Goal: Task Accomplishment & Management: Use online tool/utility

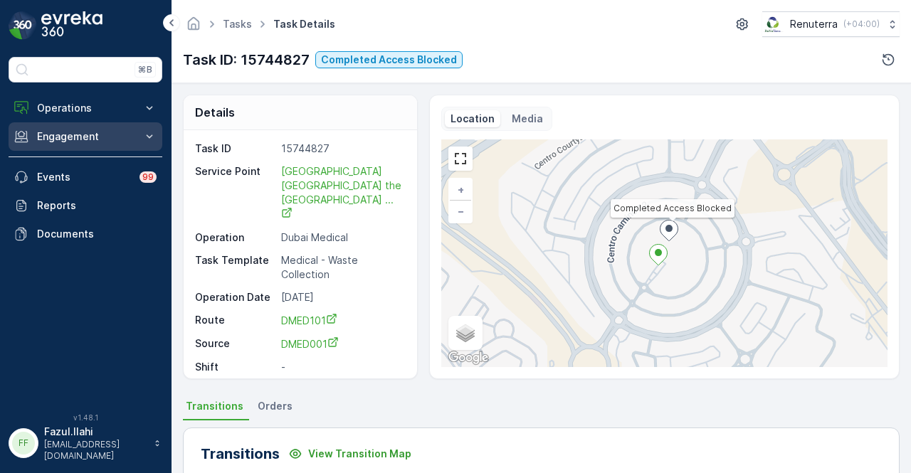
click at [135, 129] on button "Engagement" at bounding box center [86, 136] width 154 height 28
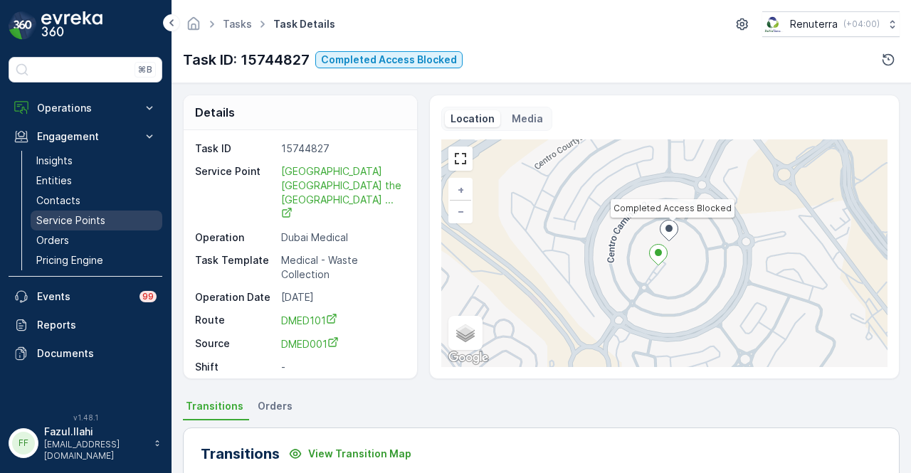
click at [102, 217] on p "Service Points" at bounding box center [70, 220] width 69 height 14
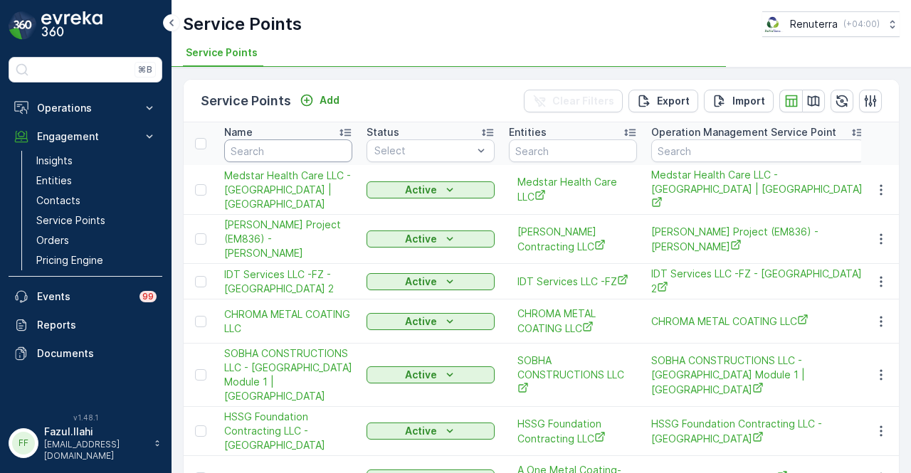
click at [295, 150] on input "text" at bounding box center [288, 150] width 128 height 23
type input "vict"
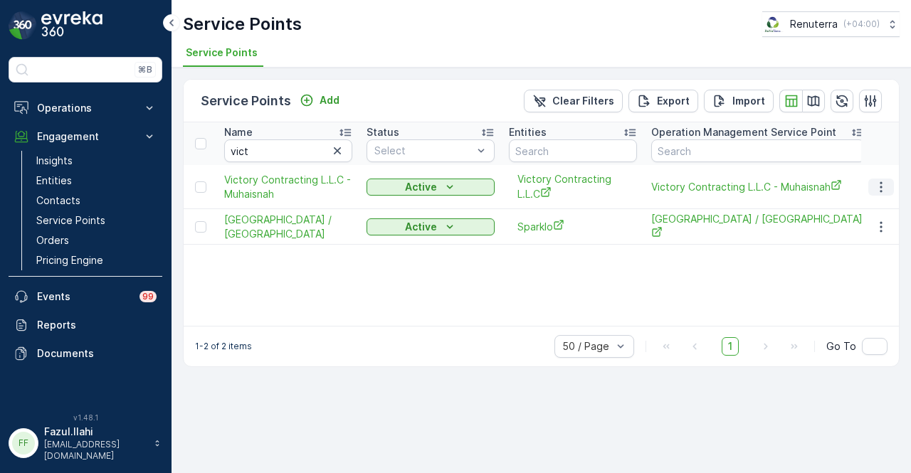
click at [885, 187] on icon "button" at bounding box center [881, 187] width 14 height 14
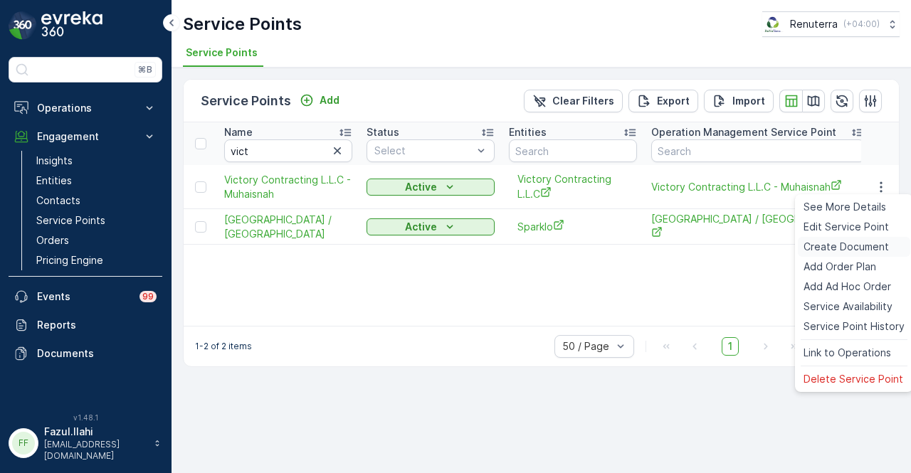
click at [864, 249] on span "Create Document" at bounding box center [845, 247] width 85 height 14
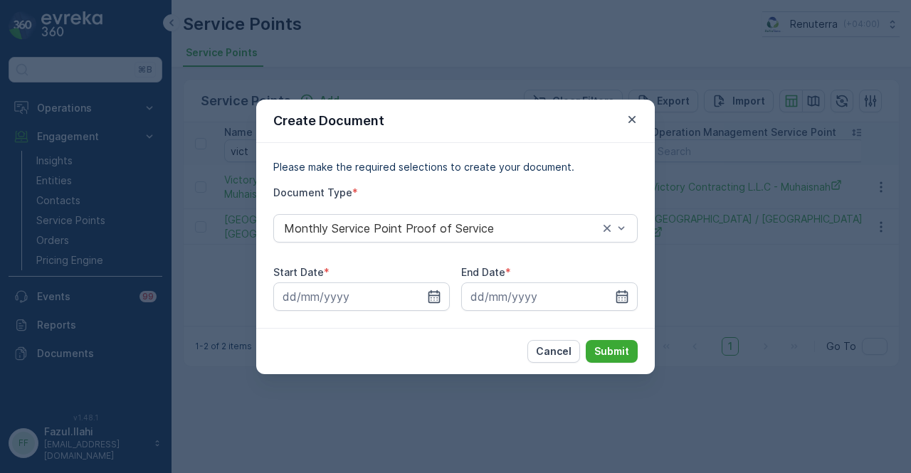
click at [454, 290] on div "Start Date * End Date *" at bounding box center [455, 288] width 364 height 46
click at [447, 295] on input at bounding box center [361, 297] width 176 height 28
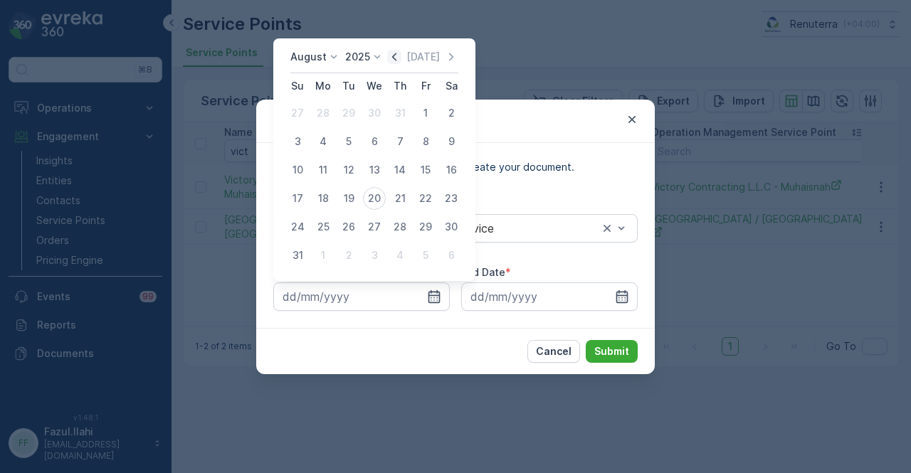
click at [401, 58] on icon "button" at bounding box center [394, 57] width 14 height 14
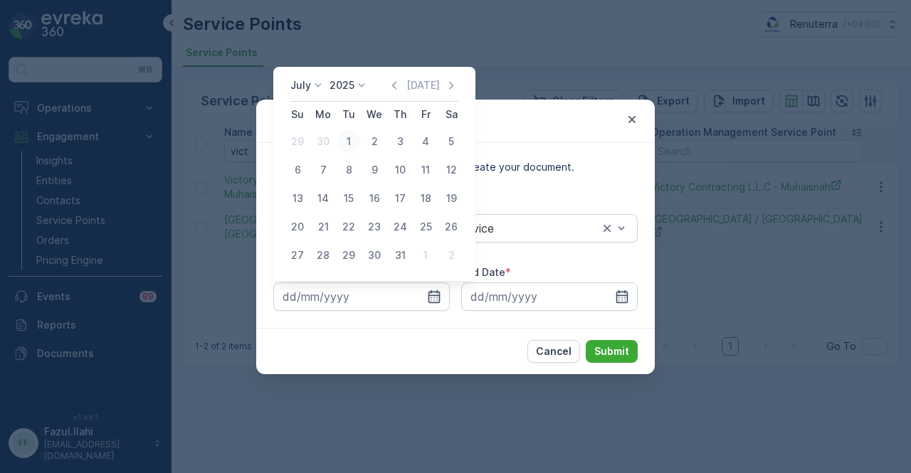
click at [354, 142] on div "1" at bounding box center [348, 141] width 23 height 23
type input "[DATE]"
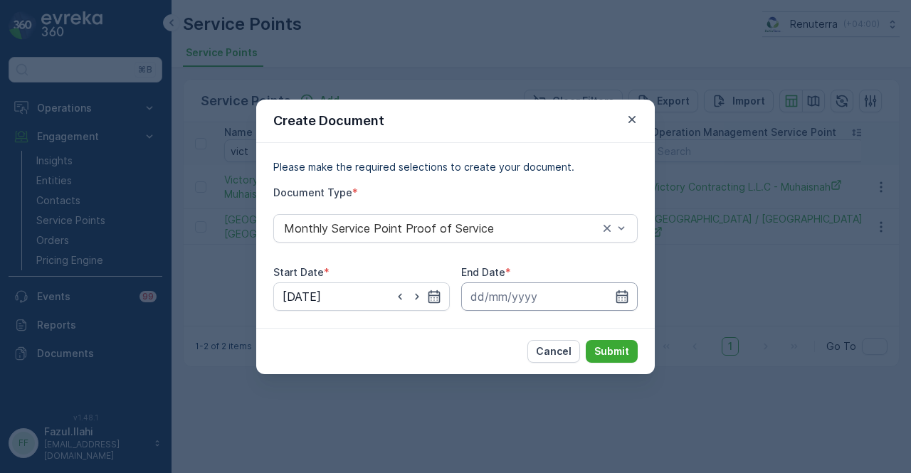
click at [613, 293] on input at bounding box center [549, 297] width 176 height 28
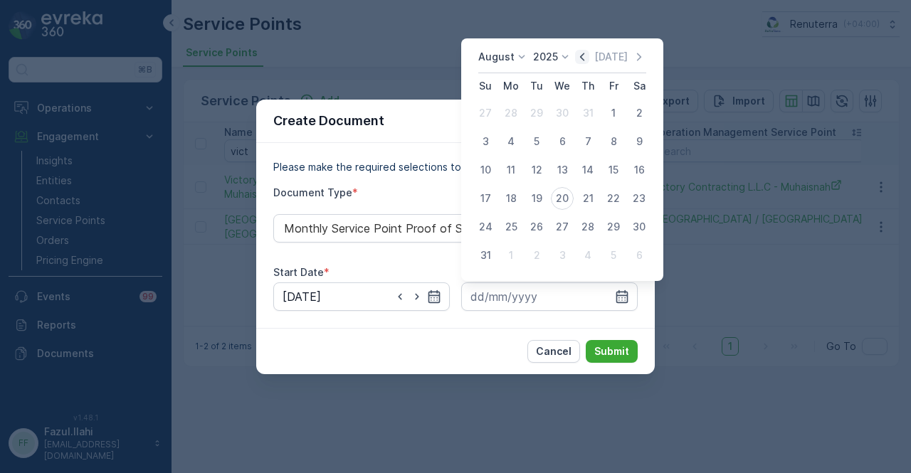
click at [584, 58] on icon "button" at bounding box center [582, 57] width 4 height 8
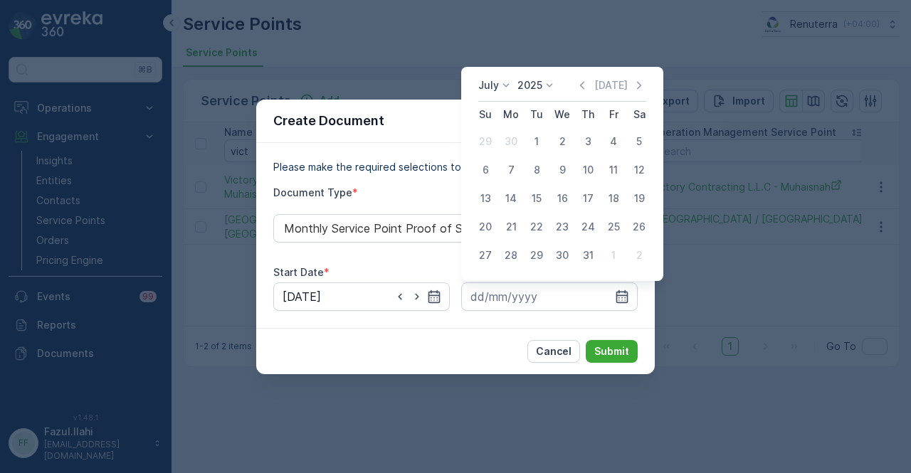
drag, startPoint x: 583, startPoint y: 254, endPoint x: 584, endPoint y: 261, distance: 7.2
click at [584, 257] on div "31" at bounding box center [587, 255] width 23 height 23
type input "[DATE]"
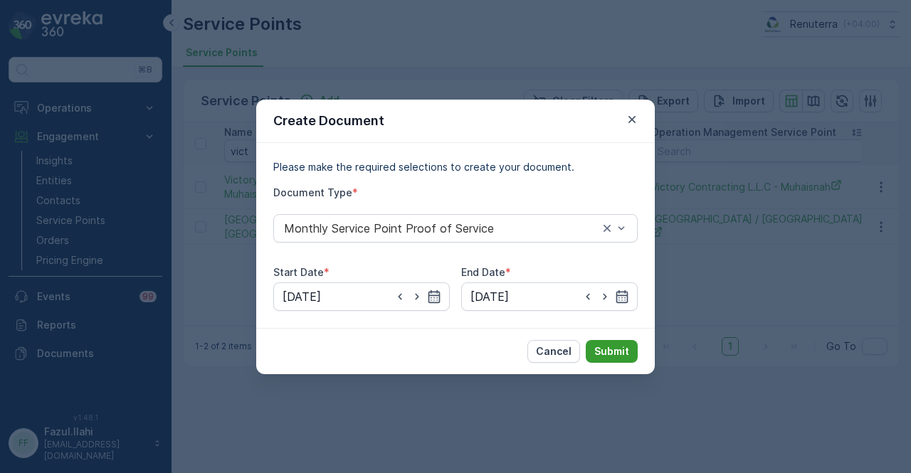
click at [620, 347] on p "Submit" at bounding box center [611, 351] width 35 height 14
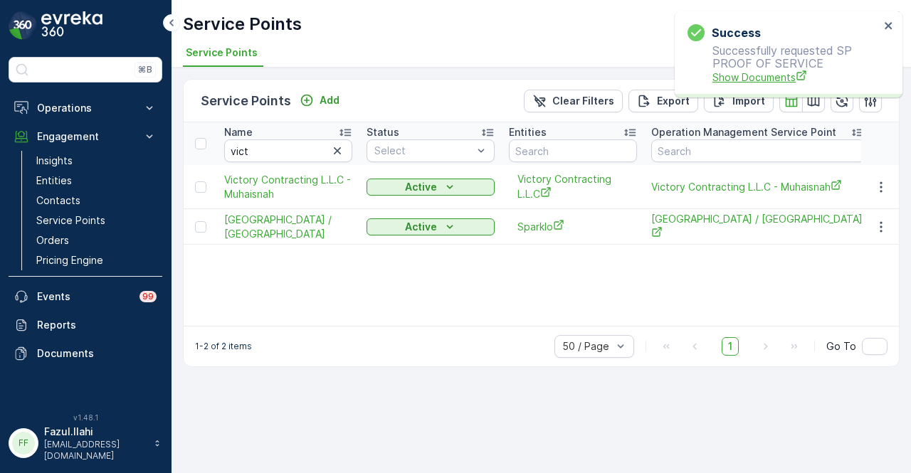
click at [749, 81] on span "Show Documents" at bounding box center [795, 77] width 167 height 15
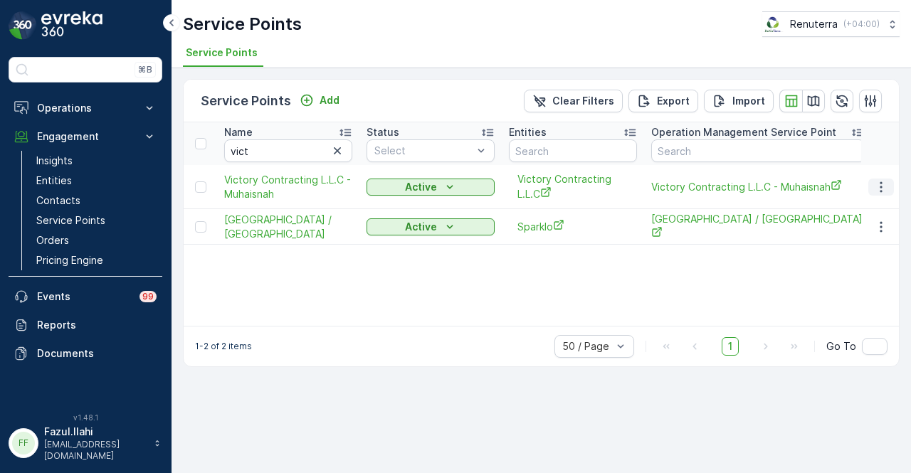
click at [880, 188] on icon "button" at bounding box center [881, 187] width 14 height 14
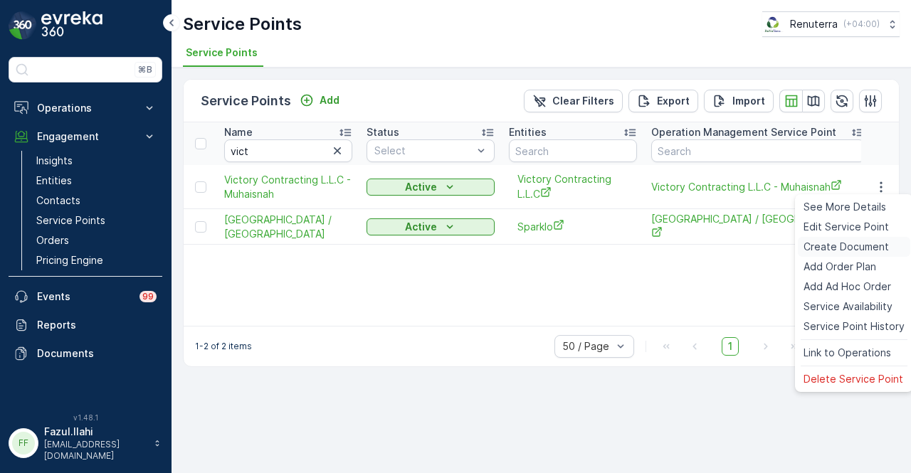
click at [847, 249] on span "Create Document" at bounding box center [845, 247] width 85 height 14
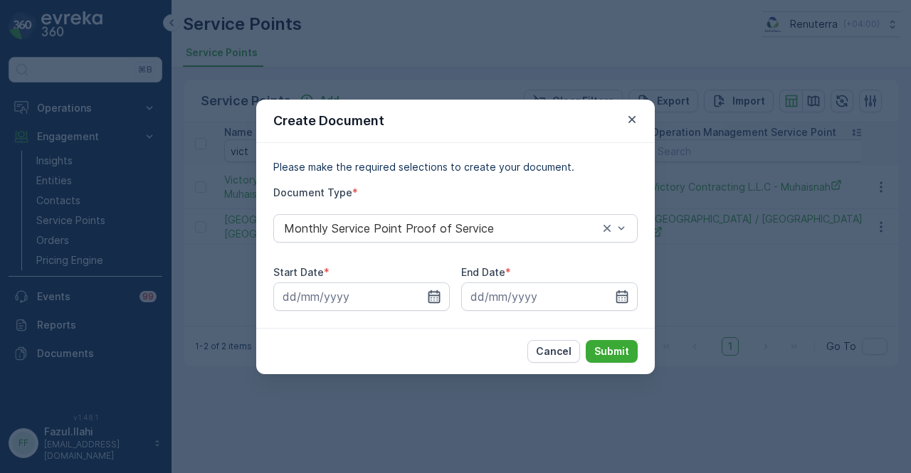
click at [431, 295] on icon "button" at bounding box center [434, 296] width 12 height 13
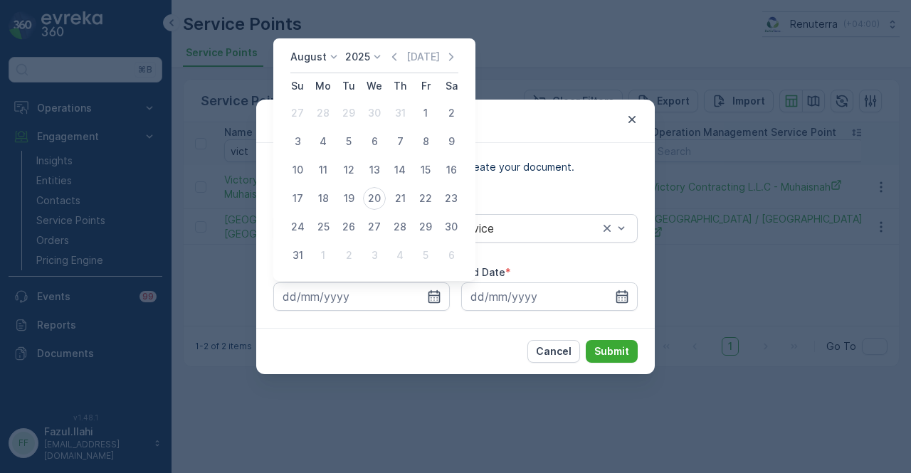
click at [391, 58] on div "[DATE] [DATE]" at bounding box center [374, 61] width 168 height 23
click at [394, 59] on icon "button" at bounding box center [394, 57] width 14 height 14
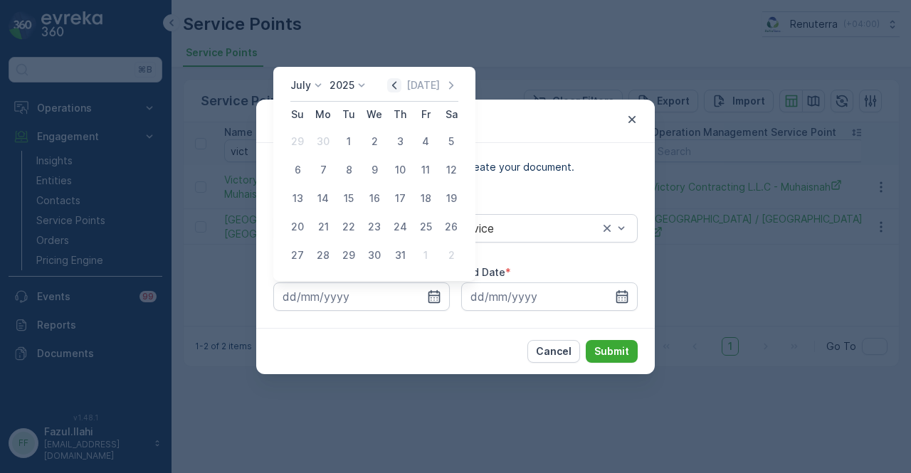
click at [399, 93] on icon "button" at bounding box center [394, 85] width 14 height 14
drag, startPoint x: 302, startPoint y: 140, endPoint x: 342, endPoint y: 187, distance: 62.1
click at [302, 143] on div "1" at bounding box center [297, 141] width 23 height 23
type input "[DATE]"
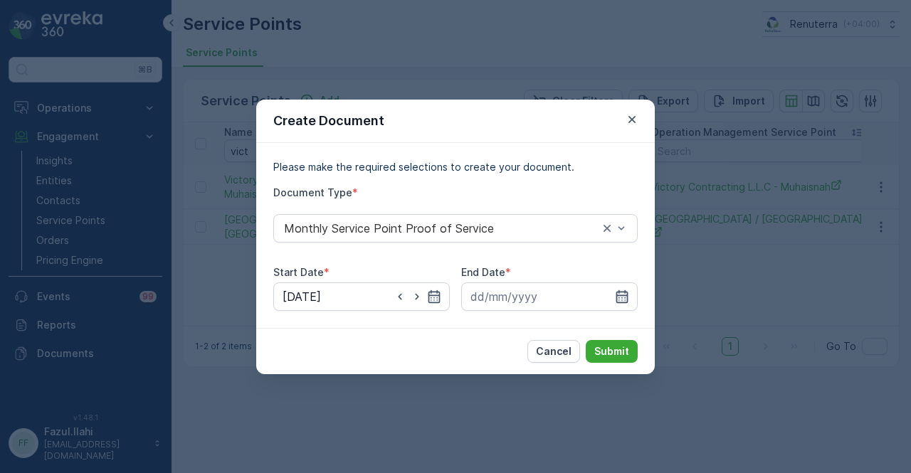
click at [628, 292] on icon "button" at bounding box center [622, 297] width 14 height 14
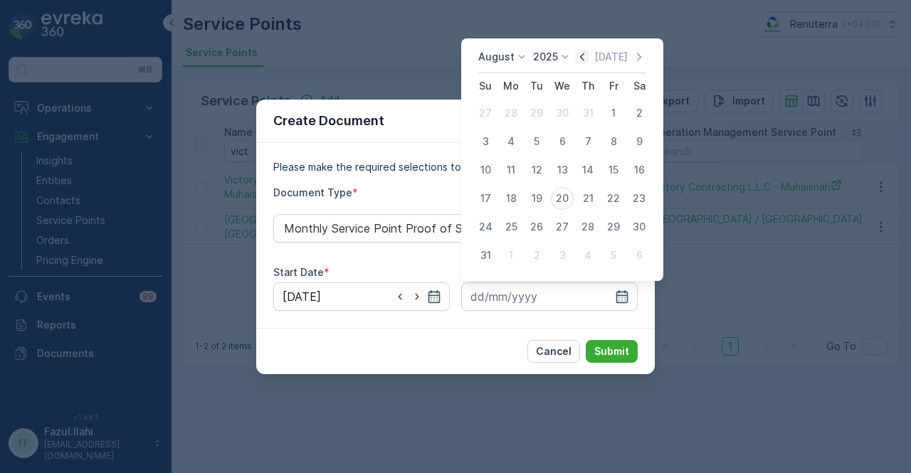
click at [583, 52] on icon "button" at bounding box center [582, 57] width 14 height 14
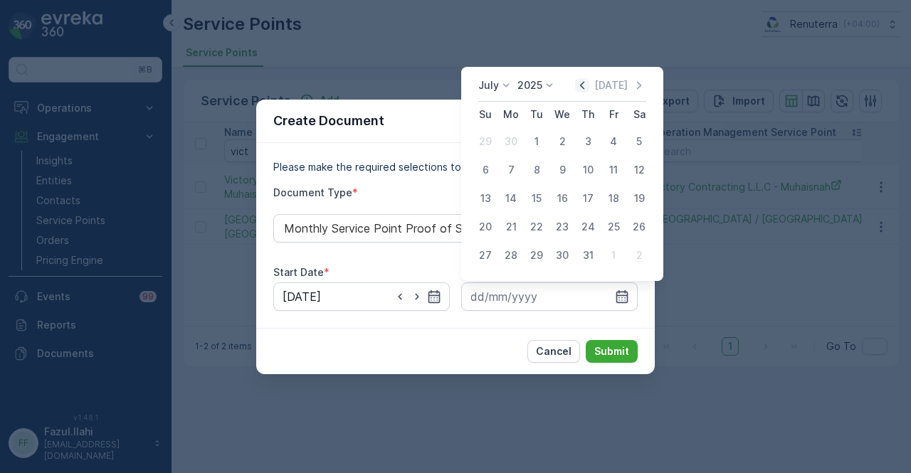
click at [589, 80] on icon "button" at bounding box center [582, 85] width 14 height 14
click at [500, 254] on div "30" at bounding box center [511, 255] width 23 height 23
type input "[DATE]"
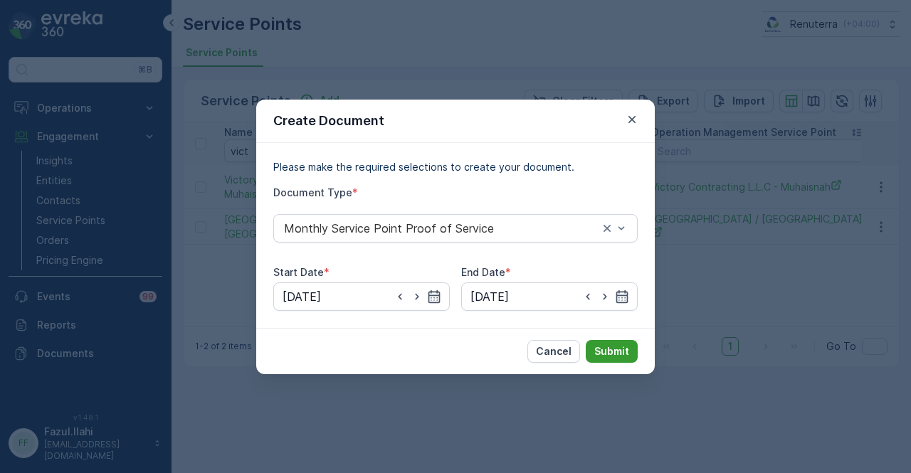
click at [619, 340] on button "Submit" at bounding box center [612, 351] width 52 height 23
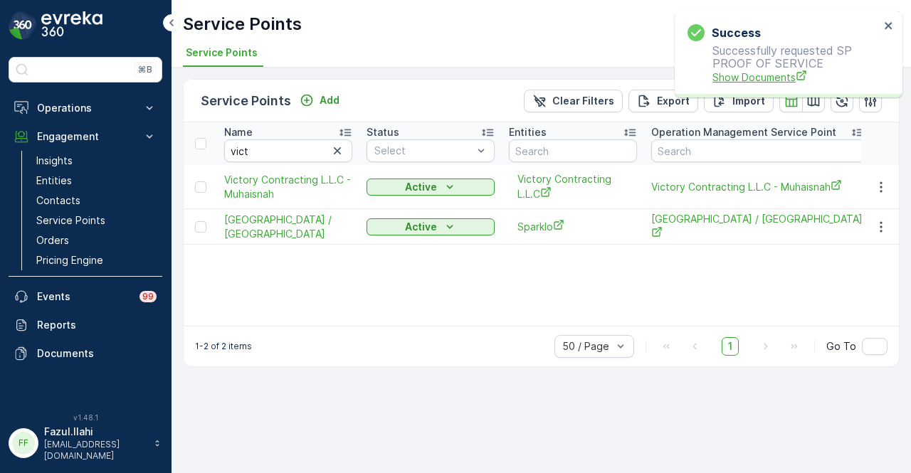
click at [760, 78] on span "Show Documents" at bounding box center [795, 77] width 167 height 15
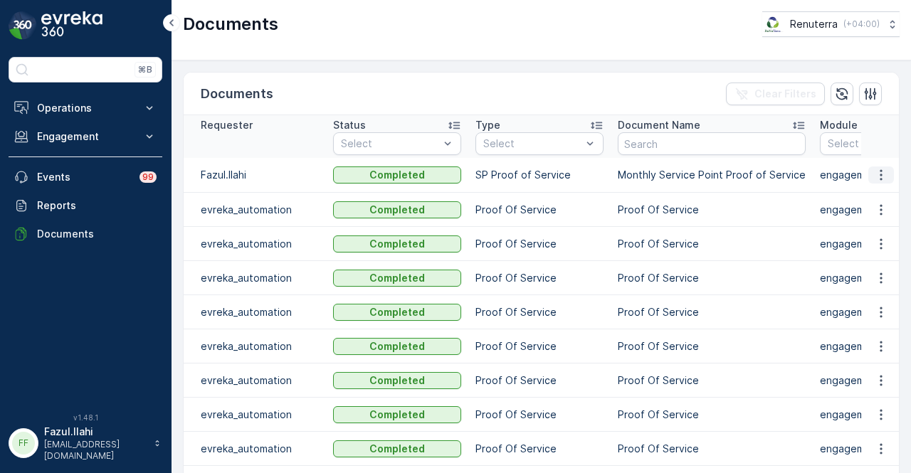
click at [884, 174] on icon "button" at bounding box center [881, 175] width 14 height 14
click at [882, 193] on span "See Details" at bounding box center [877, 195] width 55 height 14
click at [876, 168] on icon "button" at bounding box center [881, 175] width 14 height 14
click at [877, 196] on span "See Details" at bounding box center [877, 195] width 55 height 14
